Goal: Transaction & Acquisition: Book appointment/travel/reservation

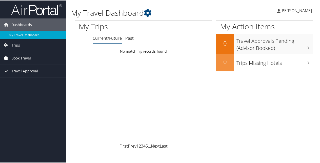
click at [18, 56] on span "Book Travel" at bounding box center [21, 57] width 20 height 13
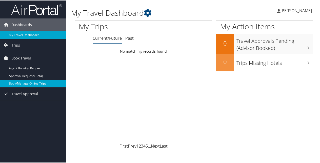
click at [23, 82] on link "Book/Manage Online Trips" at bounding box center [33, 83] width 66 height 8
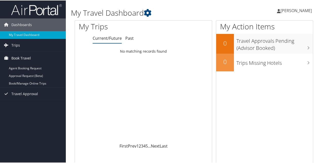
click at [21, 58] on span "Book Travel" at bounding box center [21, 57] width 20 height 13
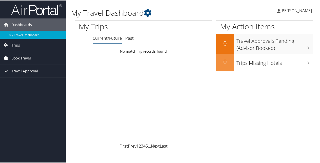
click at [21, 58] on span "Book Travel" at bounding box center [21, 57] width 20 height 13
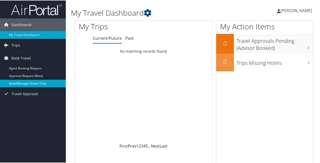
click at [32, 83] on link "Book/Manage Online Trips" at bounding box center [33, 83] width 66 height 8
